Goal: Contribute content

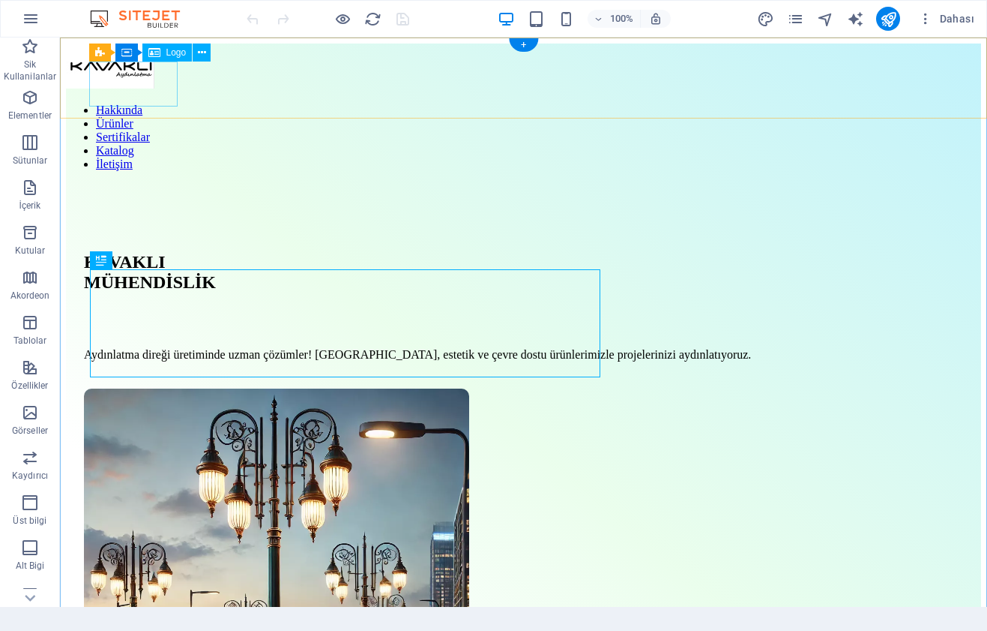
click at [103, 80] on div at bounding box center [523, 67] width 915 height 48
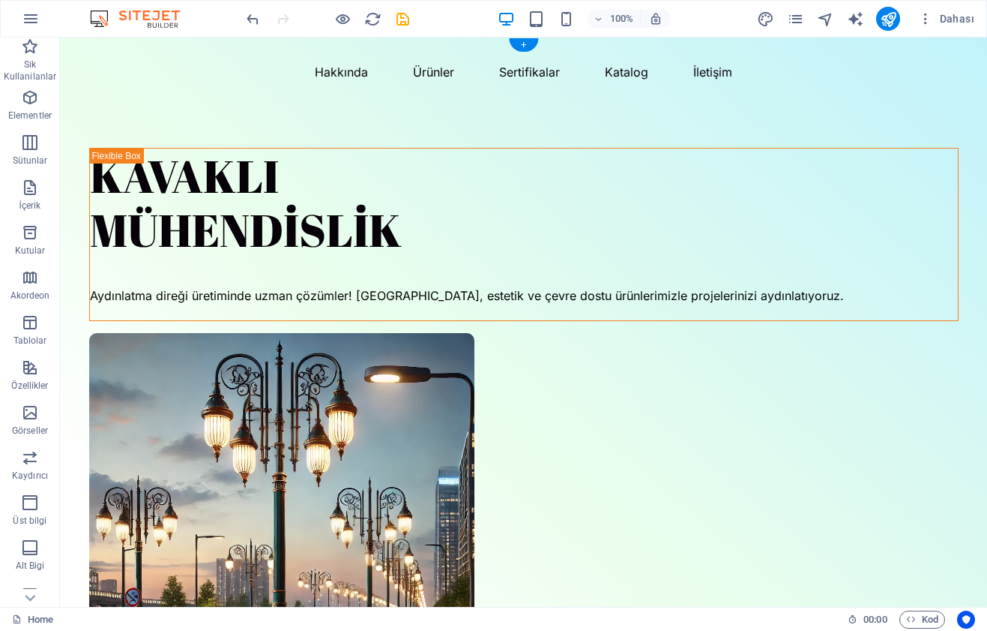
click at [157, 64] on nav "Hakkında Ürünler Sertifikalar Katalog İletişim" at bounding box center [524, 71] width 870 height 20
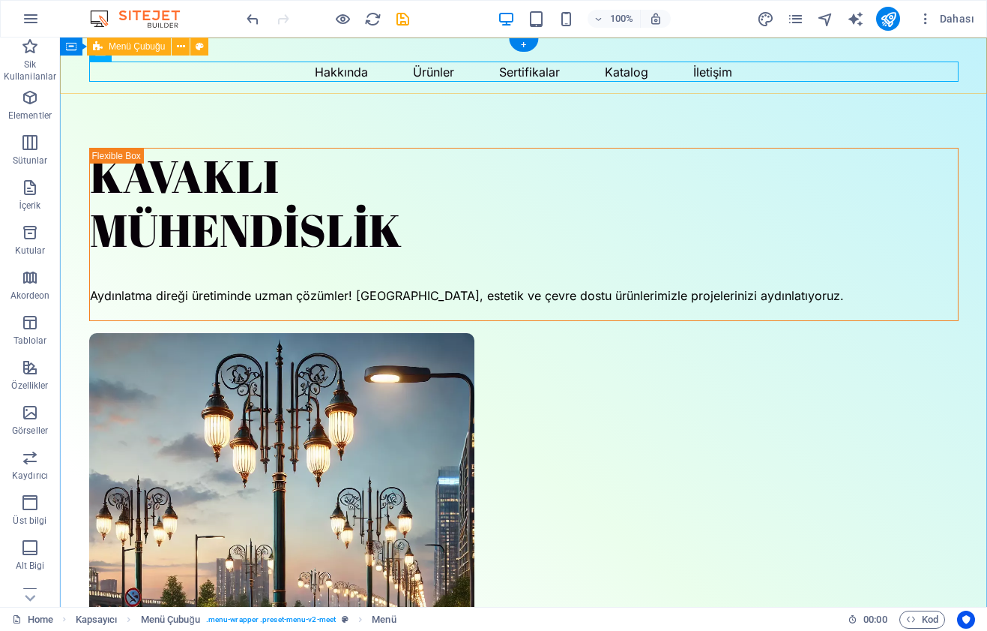
click at [145, 59] on div "Hakkında Ürünler Sertifikalar Katalog İletişim" at bounding box center [523, 65] width 927 height 56
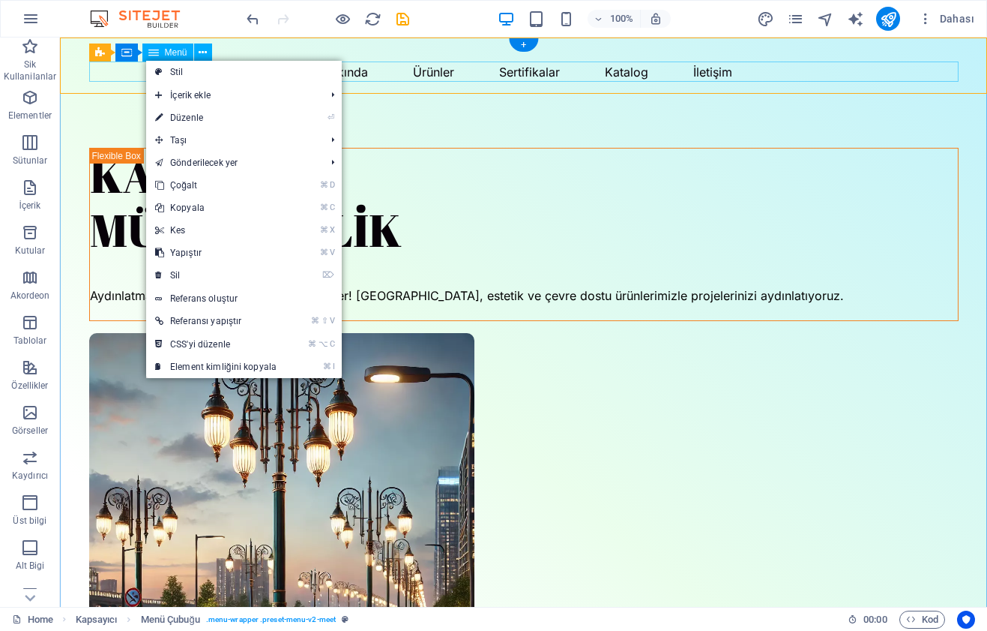
click at [134, 69] on nav "Hakkında Ürünler Sertifikalar Katalog İletişim" at bounding box center [524, 71] width 870 height 20
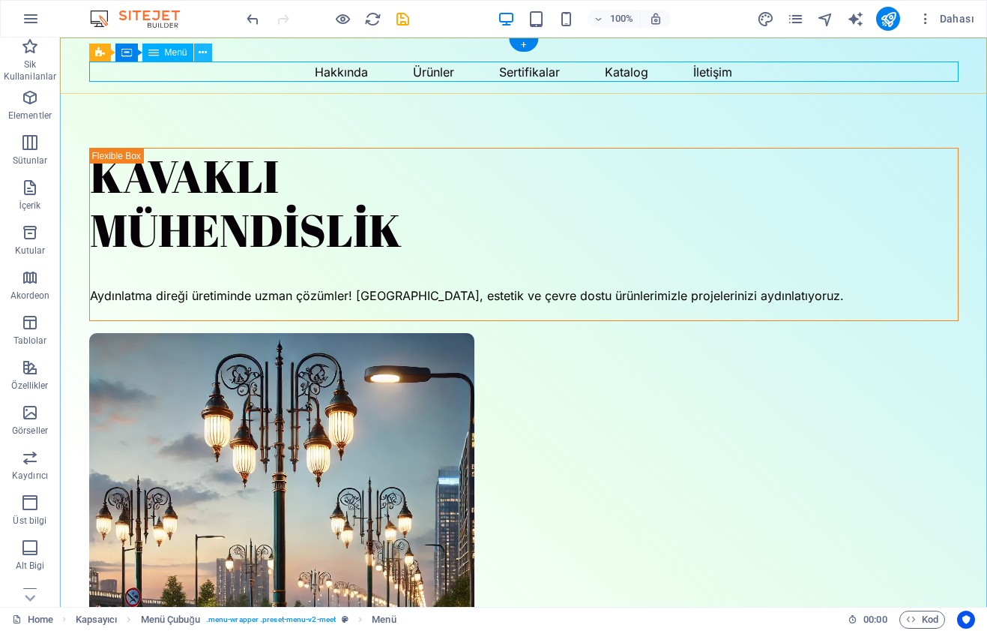
click at [203, 52] on icon at bounding box center [203, 53] width 8 height 16
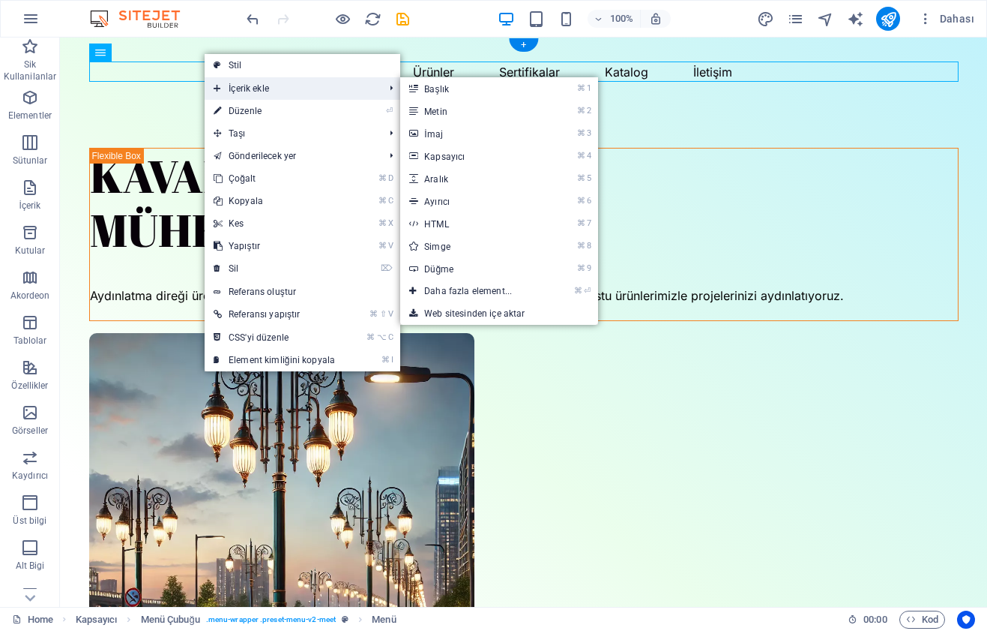
click at [228, 80] on span "İçerik ekle" at bounding box center [291, 88] width 173 height 22
click at [463, 139] on link "⌘ 3 [DEMOGRAPHIC_DATA]" at bounding box center [471, 133] width 142 height 22
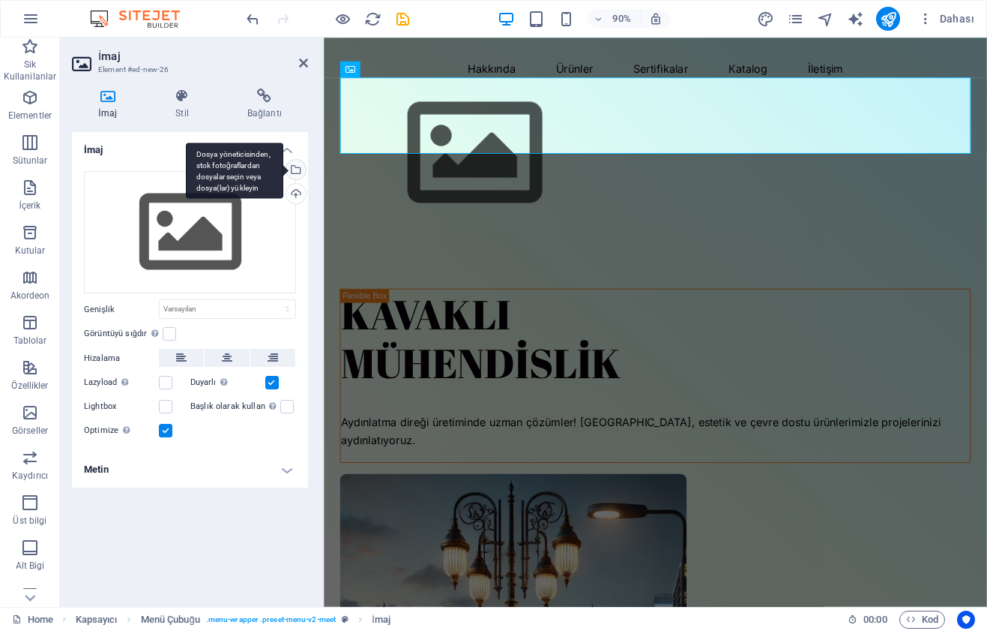
click at [292, 177] on div "Dosya yöneticisinden, stok fotoğraflardan dosyalar seçin veya dosya(lar) yükley…" at bounding box center [294, 171] width 22 height 22
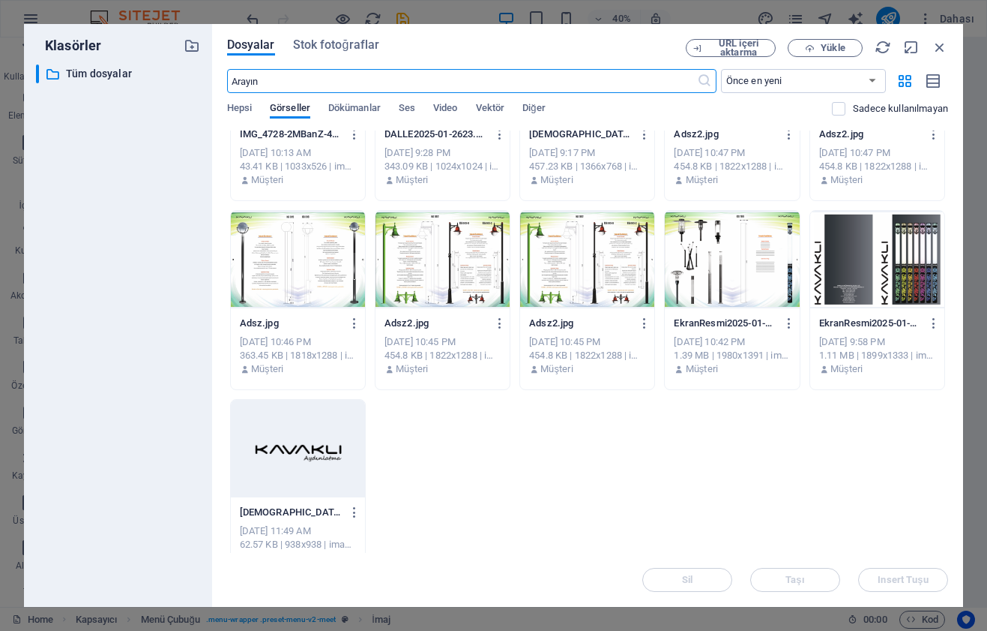
scroll to position [110, 0]
click at [302, 450] on div at bounding box center [298, 447] width 134 height 97
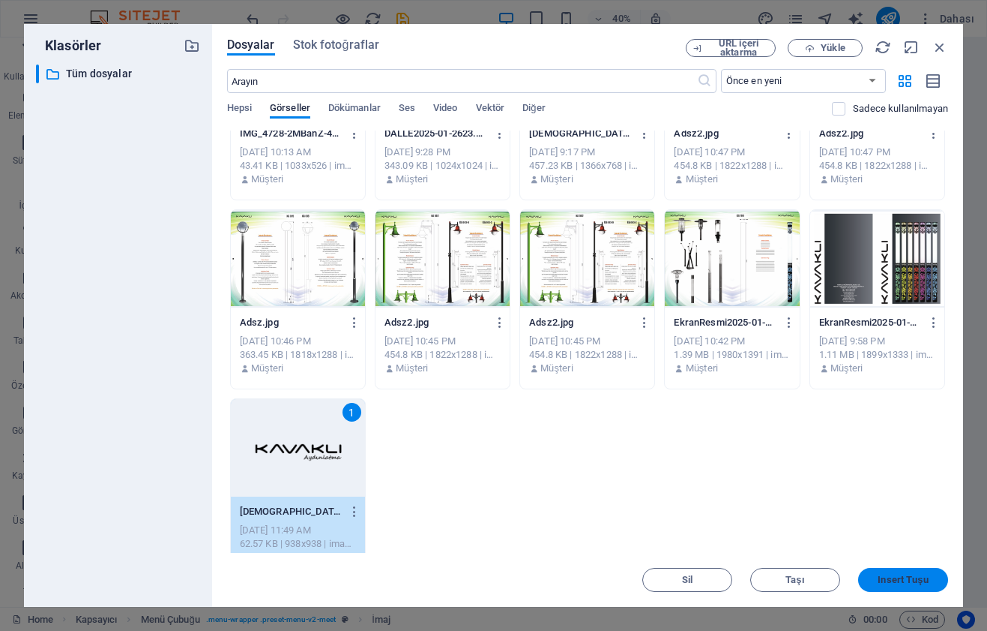
click at [892, 577] on span "Insert Tuşu" at bounding box center [903, 579] width 50 height 9
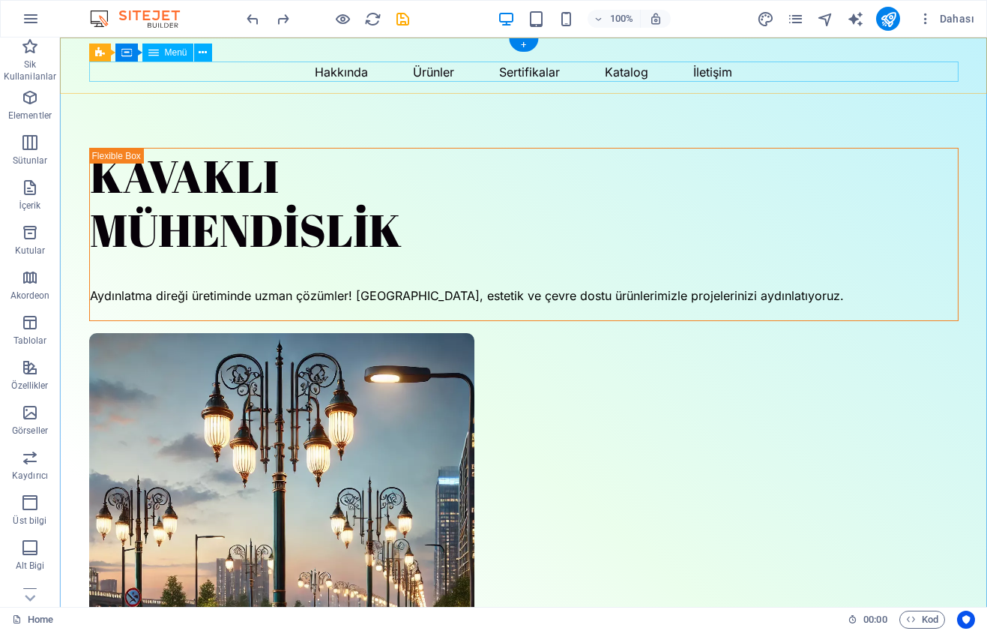
click at [181, 63] on nav "Hakkında Ürünler Sertifikalar Katalog İletişim" at bounding box center [524, 71] width 870 height 20
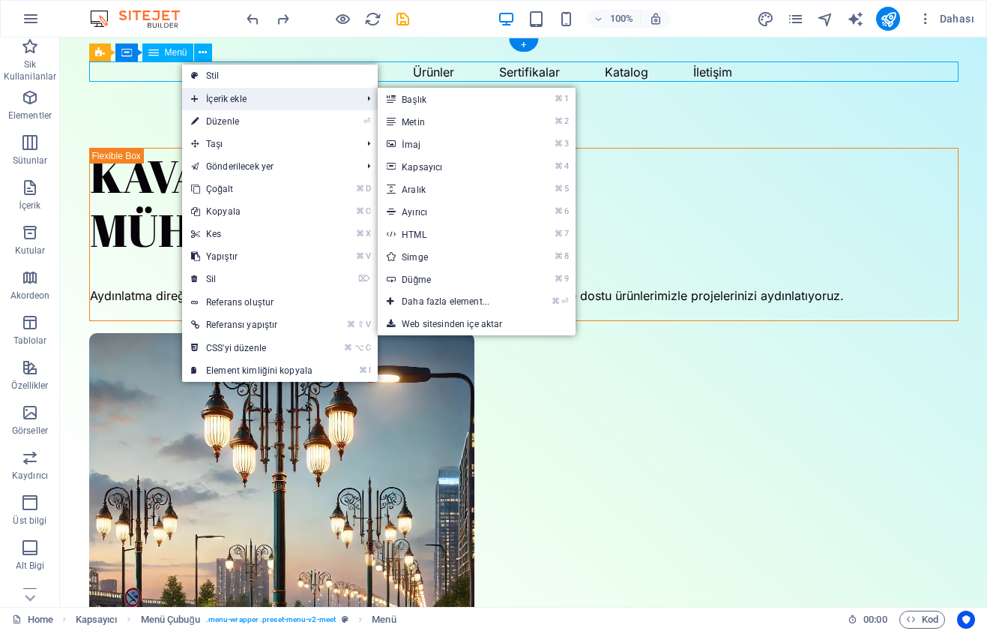
click at [214, 96] on span "İçerik ekle" at bounding box center [268, 99] width 173 height 22
click at [448, 150] on link "⌘ 3 [DEMOGRAPHIC_DATA]" at bounding box center [449, 144] width 142 height 22
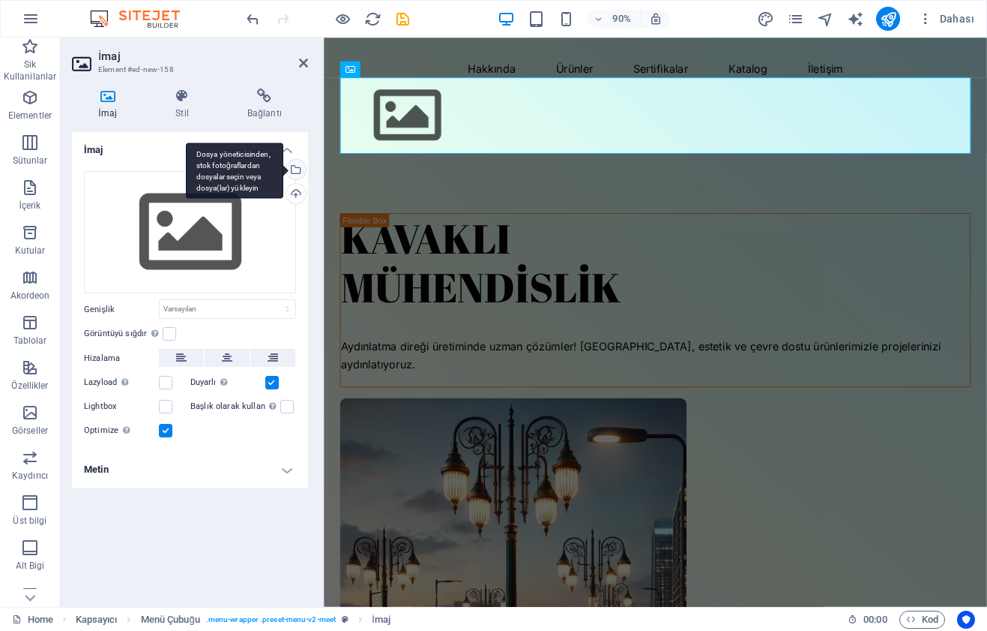
click at [301, 166] on div "Dosya yöneticisinden, stok fotoğraflardan dosyalar seçin veya dosya(lar) yükley…" at bounding box center [294, 171] width 22 height 22
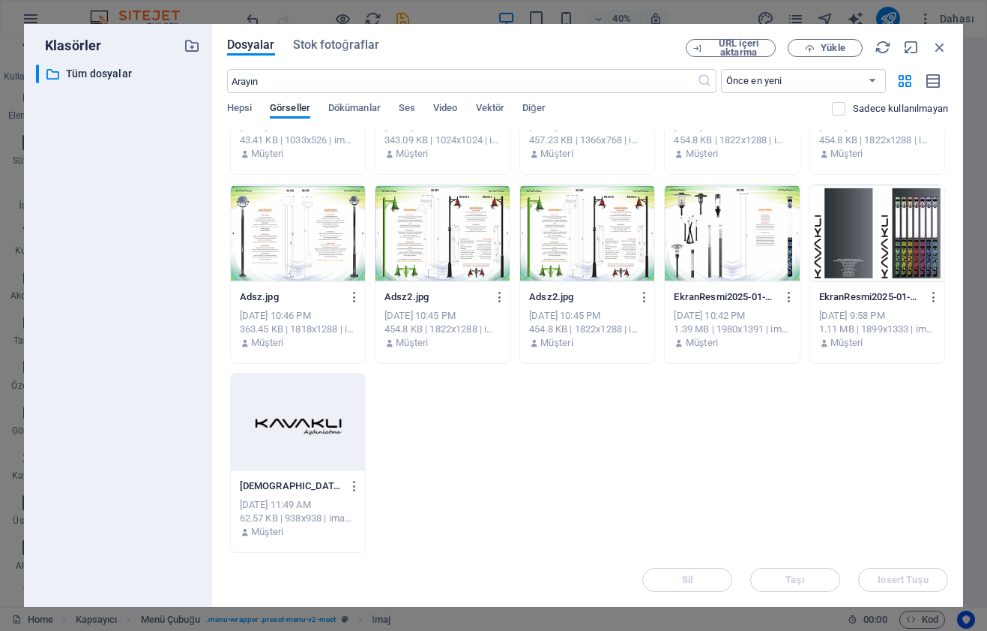
click at [303, 486] on p "[DEMOGRAPHIC_DATA]png" at bounding box center [291, 485] width 103 height 13
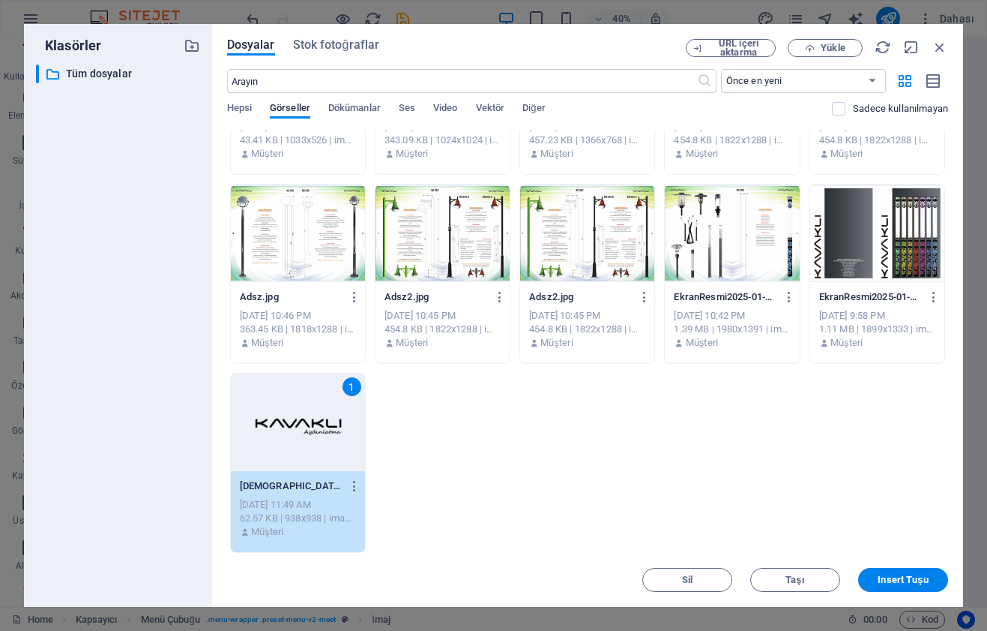
scroll to position [136, 0]
click at [902, 583] on span "Insert Tuşu" at bounding box center [903, 579] width 50 height 9
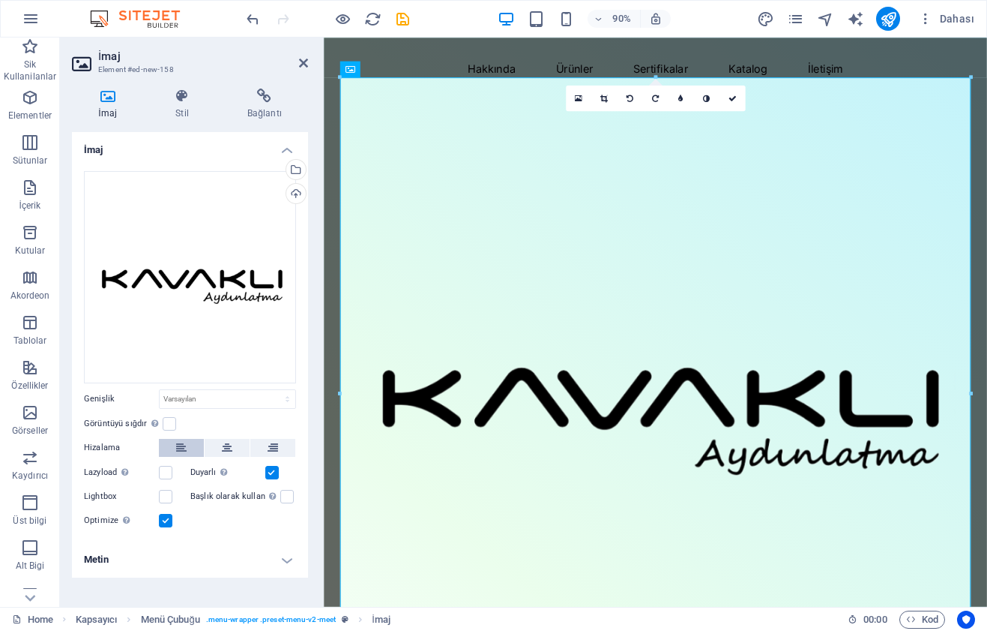
click at [188, 442] on button at bounding box center [181, 448] width 45 height 18
click at [232, 445] on icon at bounding box center [227, 448] width 10 height 18
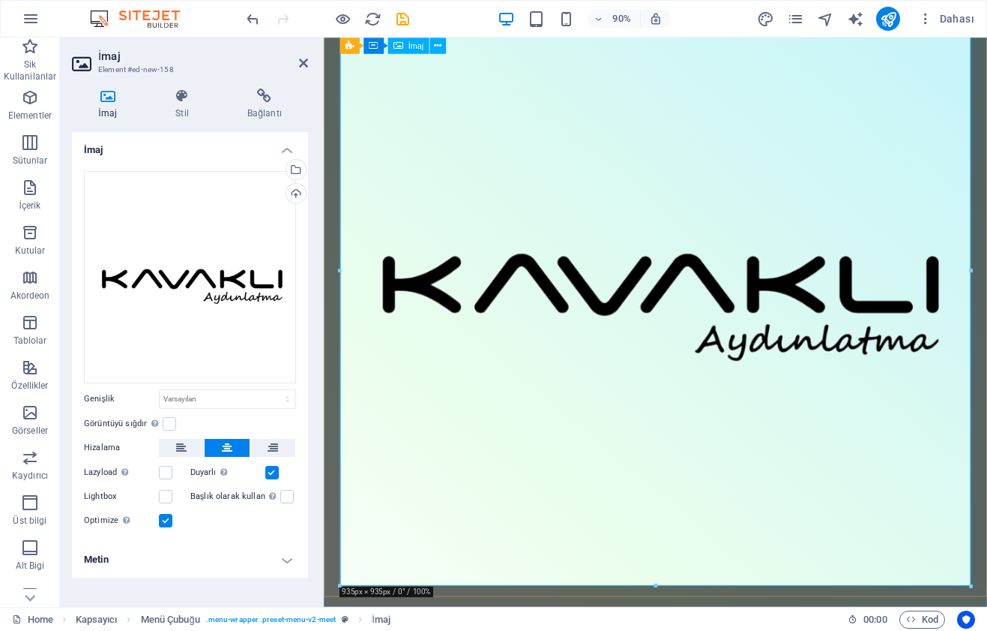
scroll to position [142, 0]
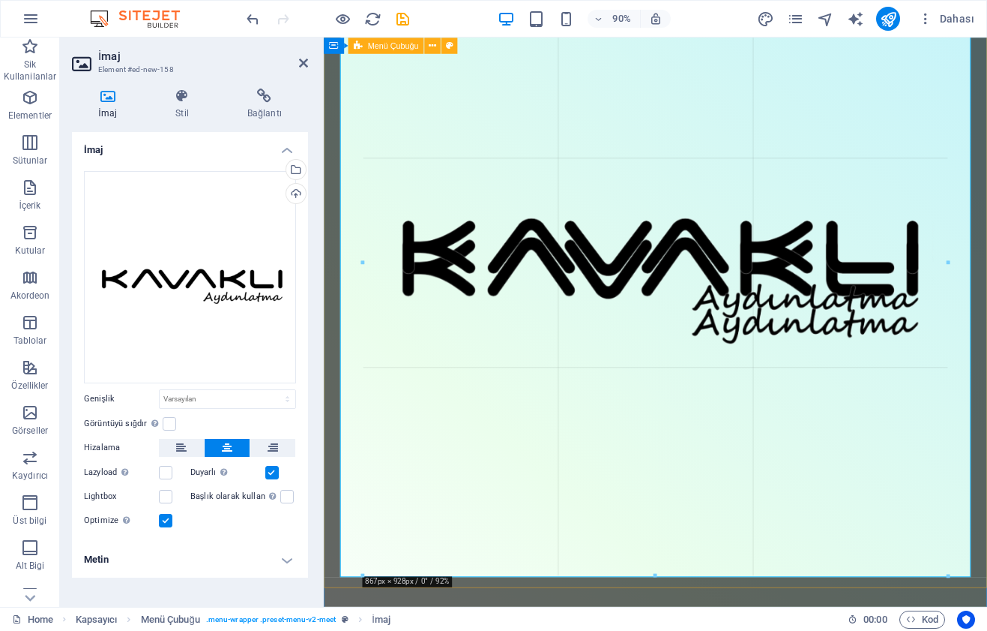
drag, startPoint x: 970, startPoint y: 580, endPoint x: 901, endPoint y: 200, distance: 386.4
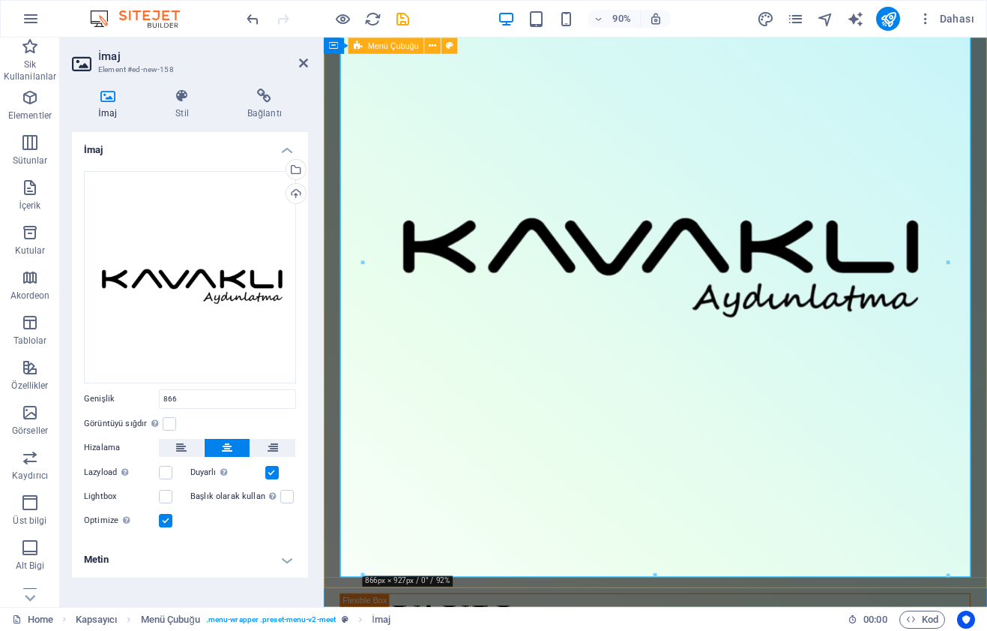
type input "866"
select select "px"
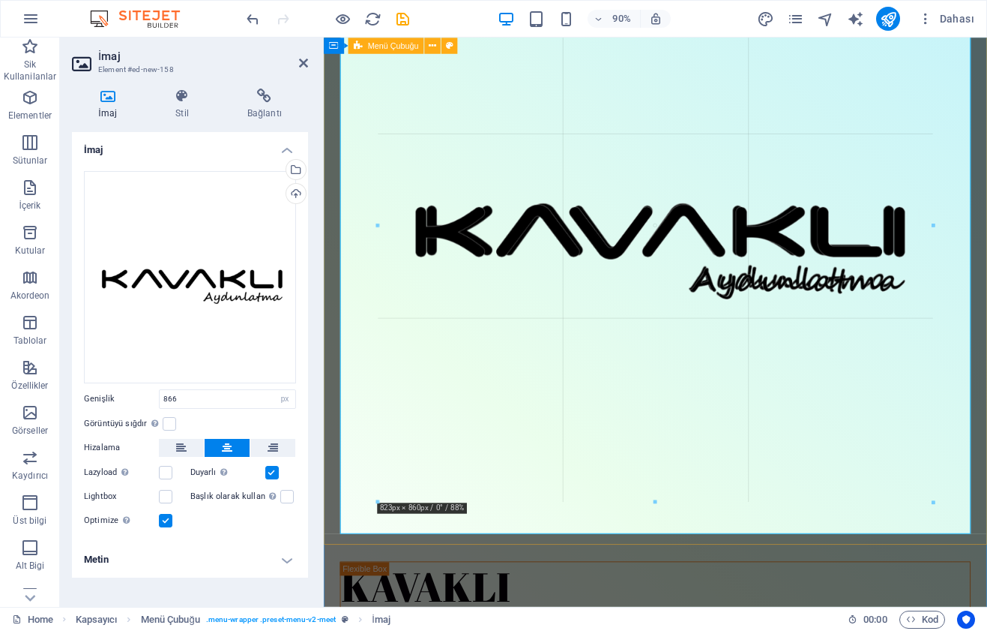
drag, startPoint x: 948, startPoint y: 533, endPoint x: 628, endPoint y: 273, distance: 413.1
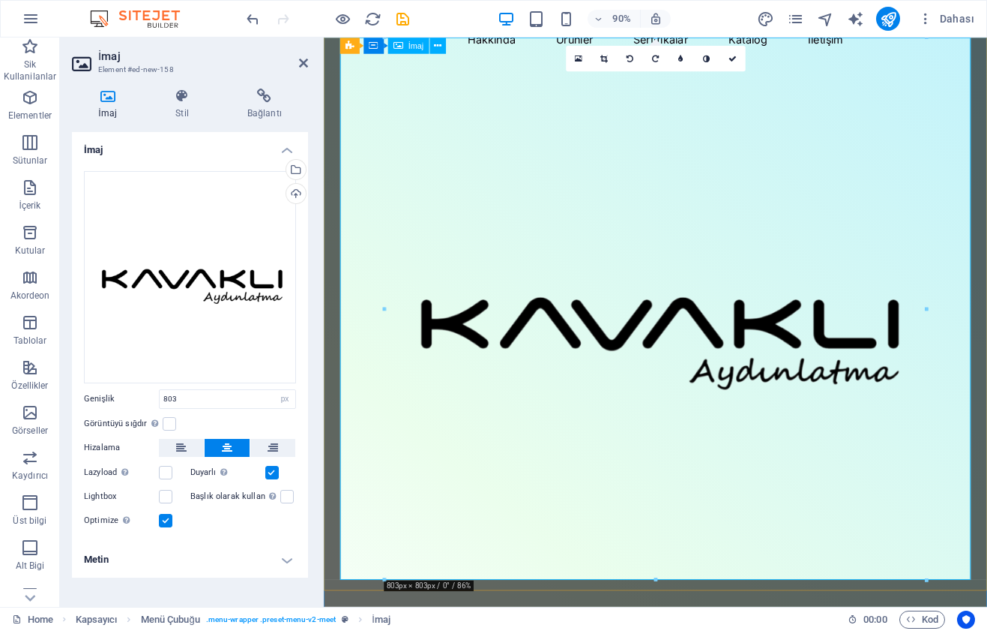
scroll to position [27, 0]
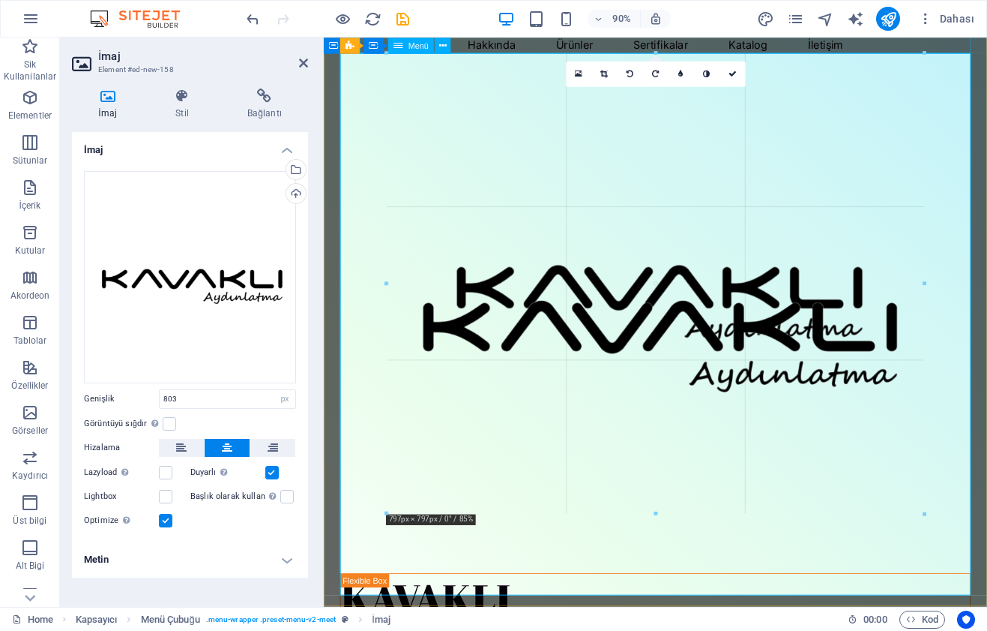
drag, startPoint x: 924, startPoint y: 54, endPoint x: 832, endPoint y: 448, distance: 404.3
type input "794"
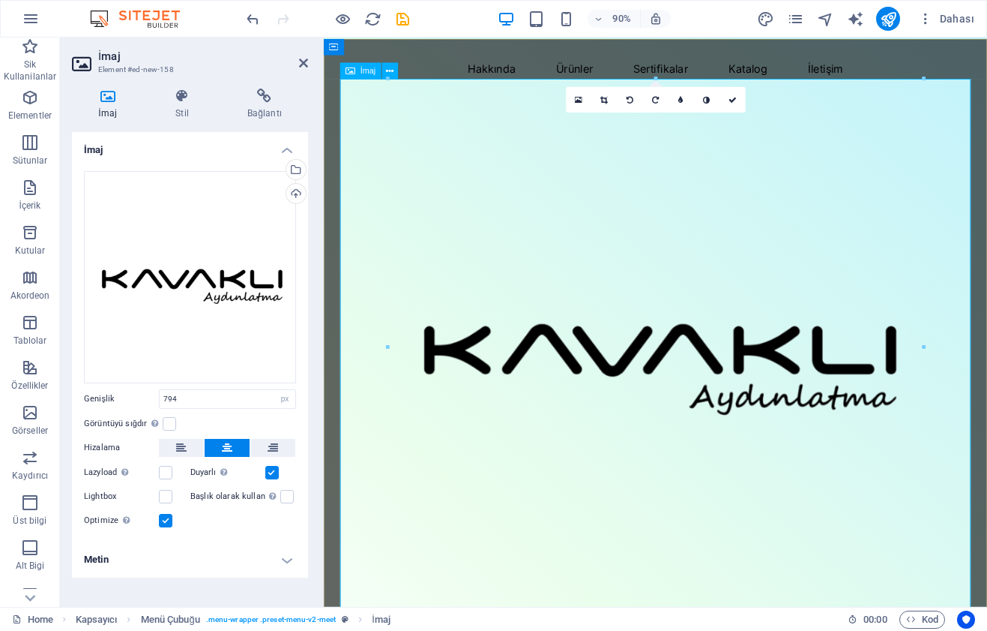
scroll to position [0, 0]
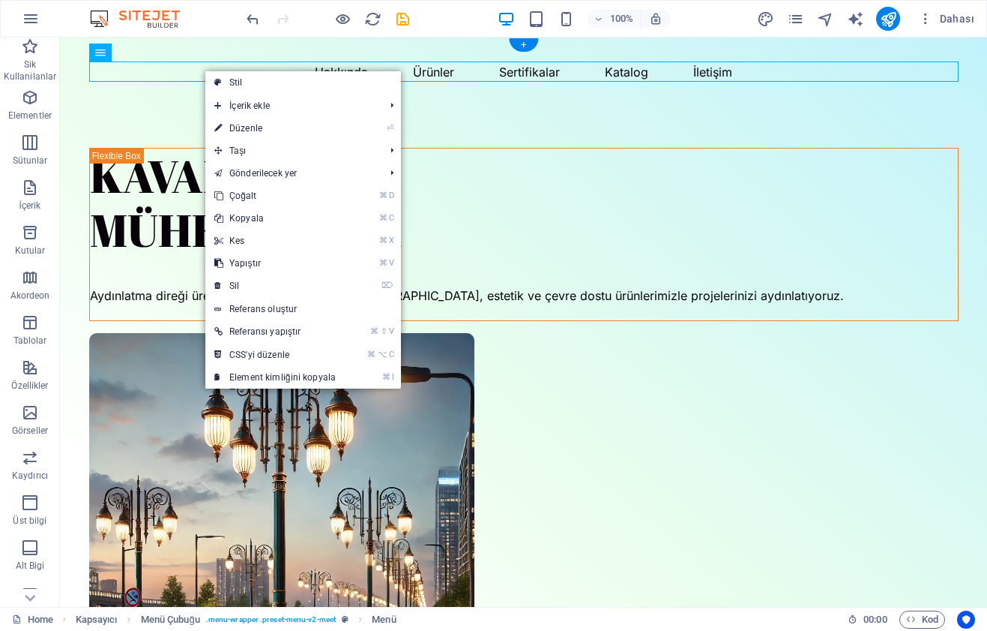
click at [165, 65] on nav "Hakkında Ürünler Sertifikalar Katalog İletişim" at bounding box center [524, 71] width 870 height 20
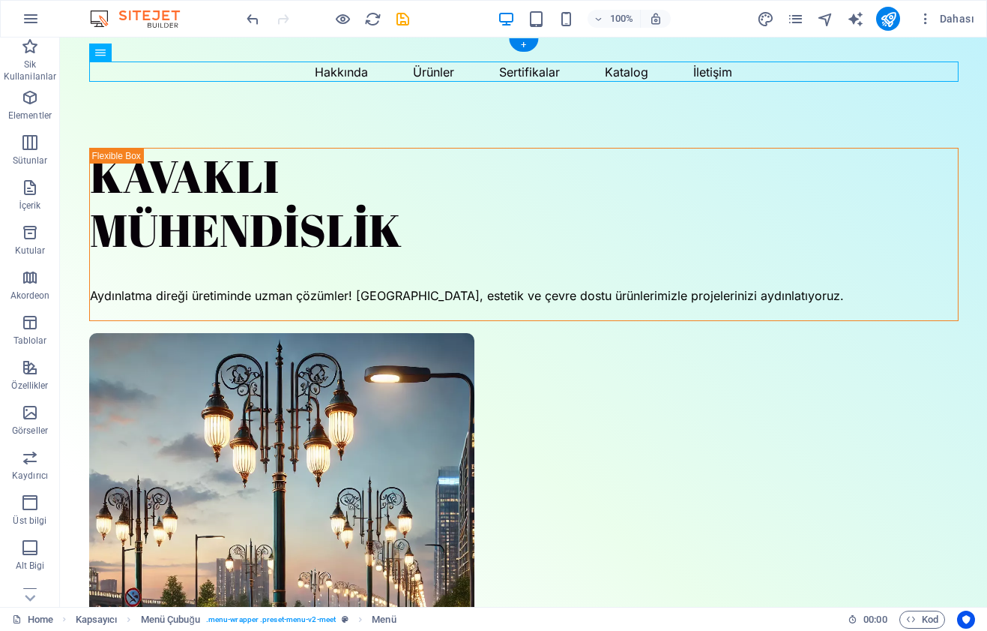
click at [164, 66] on nav "Hakkında Ürünler Sertifikalar Katalog İletişim" at bounding box center [524, 71] width 870 height 20
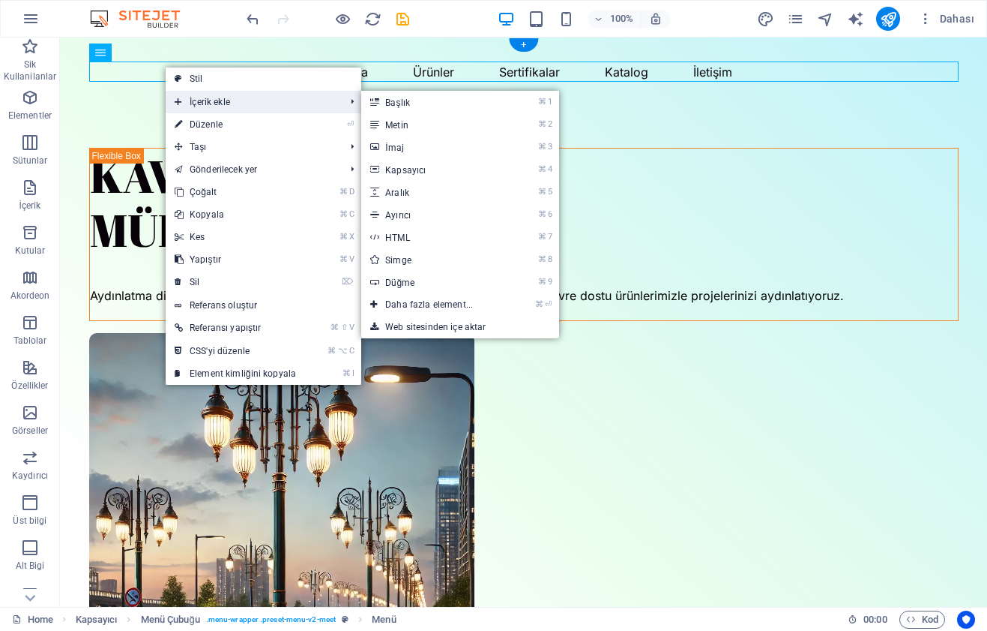
click at [190, 98] on span "İçerik ekle" at bounding box center [252, 102] width 173 height 22
click at [410, 154] on link "⌘ 3 [DEMOGRAPHIC_DATA]" at bounding box center [432, 147] width 142 height 22
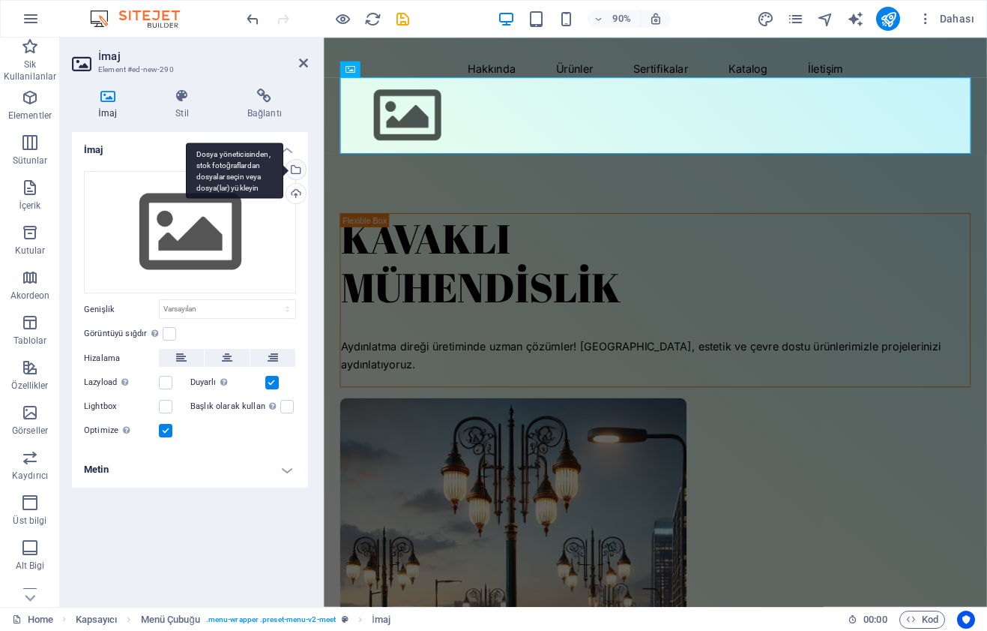
click at [297, 166] on div "Dosya yöneticisinden, stok fotoğraflardan dosyalar seçin veya dosya(lar) yükley…" at bounding box center [294, 171] width 22 height 22
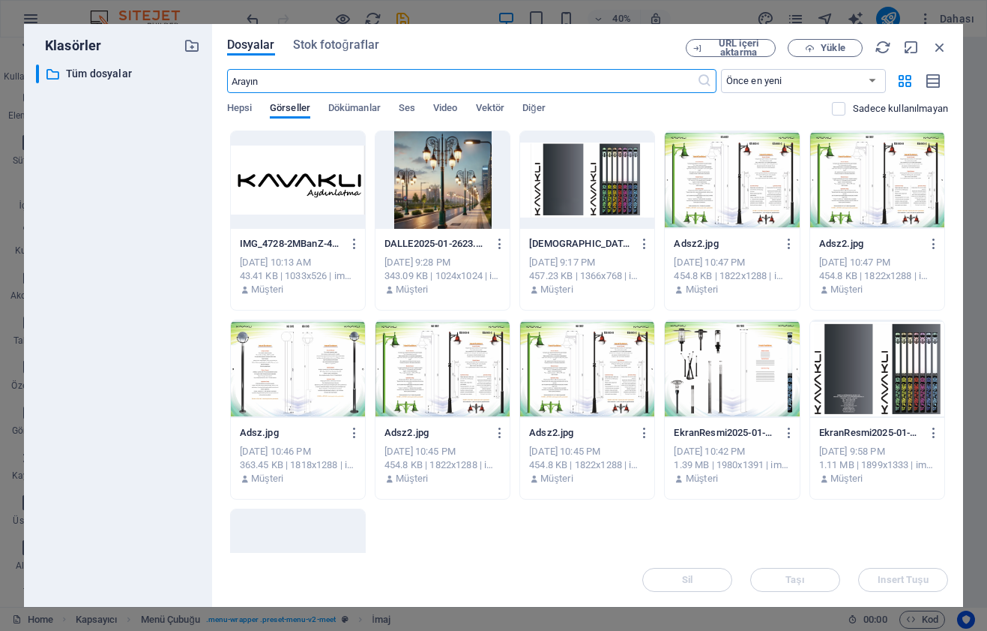
click at [307, 514] on div at bounding box center [298, 557] width 134 height 97
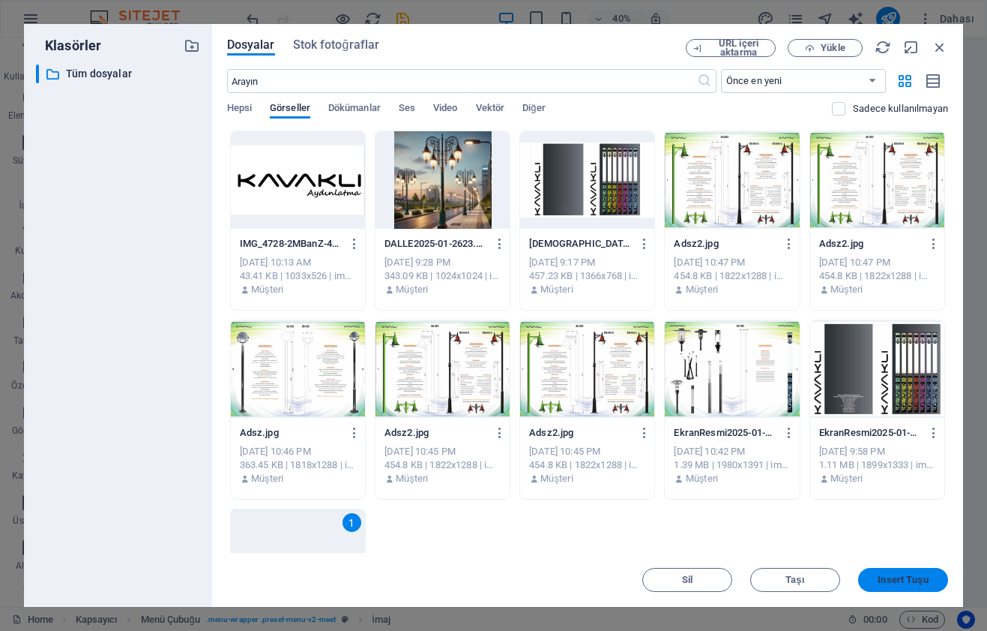
click at [889, 581] on span "Insert Tuşu" at bounding box center [903, 579] width 50 height 9
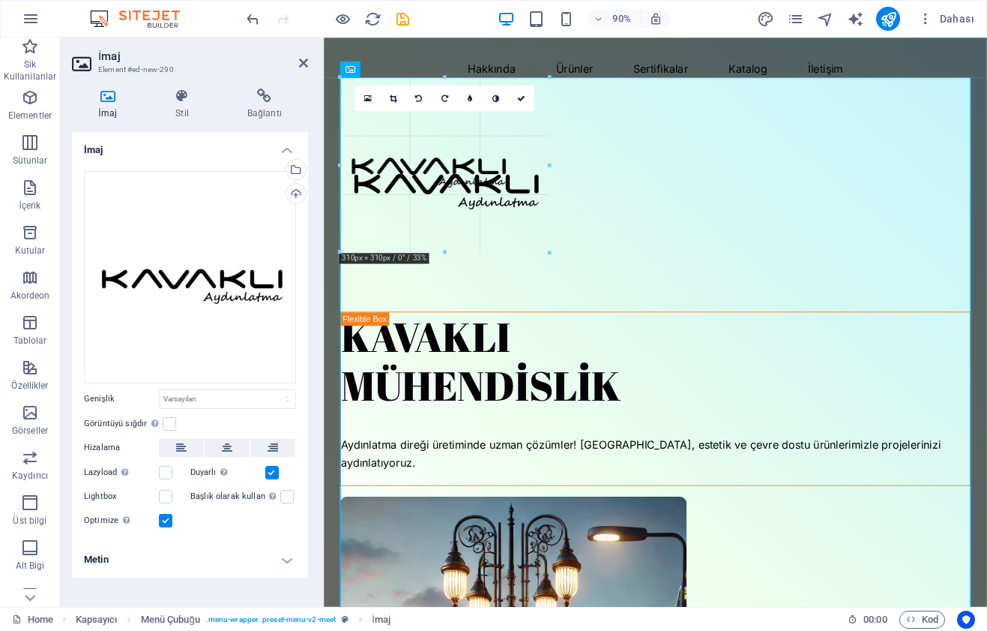
drag, startPoint x: 341, startPoint y: 79, endPoint x: 853, endPoint y: 651, distance: 767.8
type input "283"
select select "px"
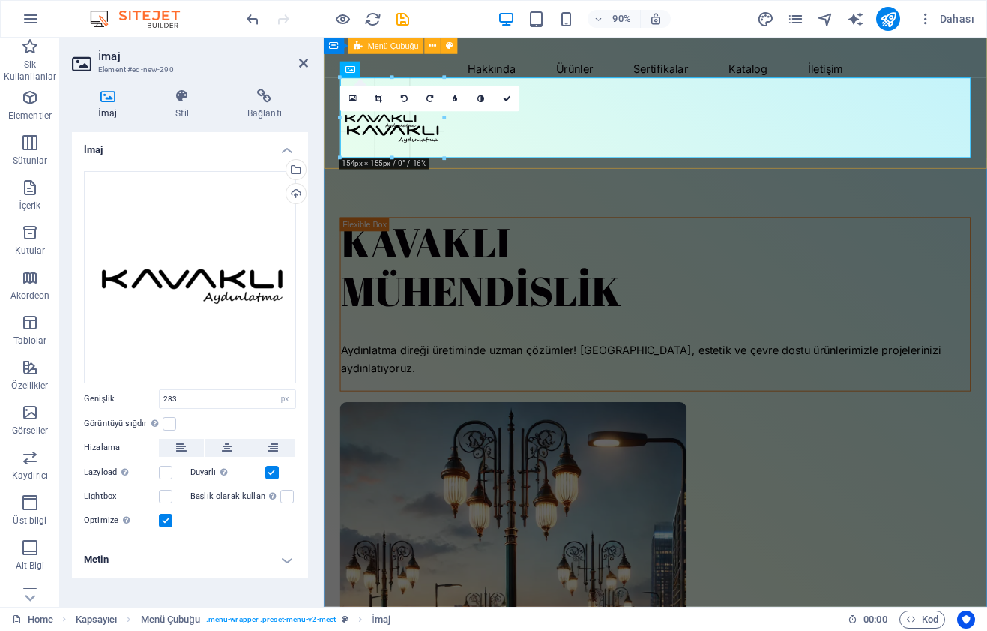
drag, startPoint x: 340, startPoint y: 75, endPoint x: 463, endPoint y: 233, distance: 200.4
type input "118"
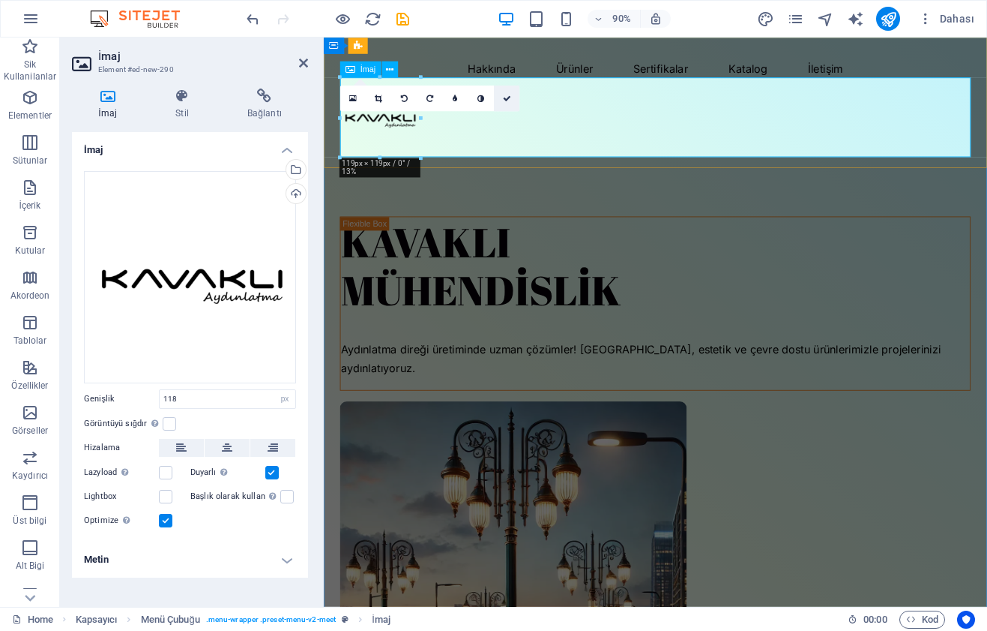
click at [511, 100] on icon at bounding box center [506, 98] width 8 height 8
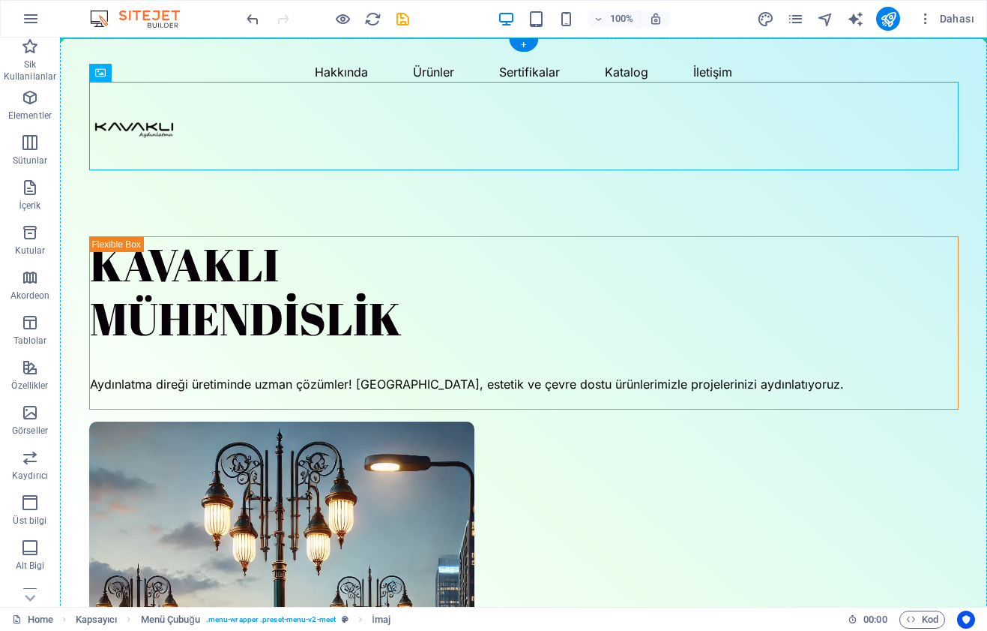
drag, startPoint x: 146, startPoint y: 129, endPoint x: 145, endPoint y: 49, distance: 79.5
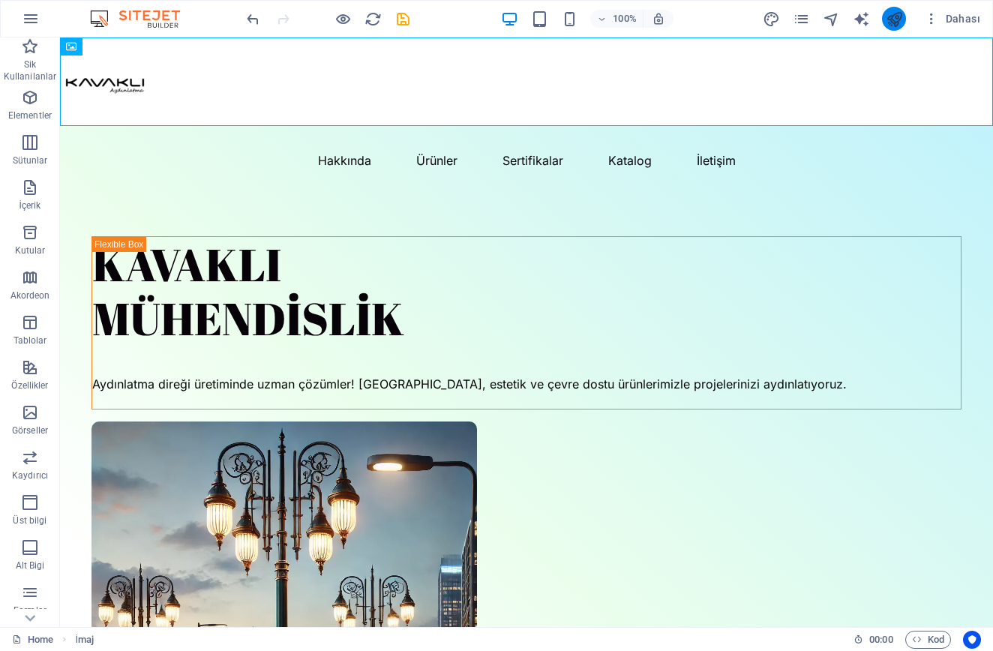
click at [900, 14] on icon "publish" at bounding box center [894, 18] width 17 height 17
